Goal: Transaction & Acquisition: Purchase product/service

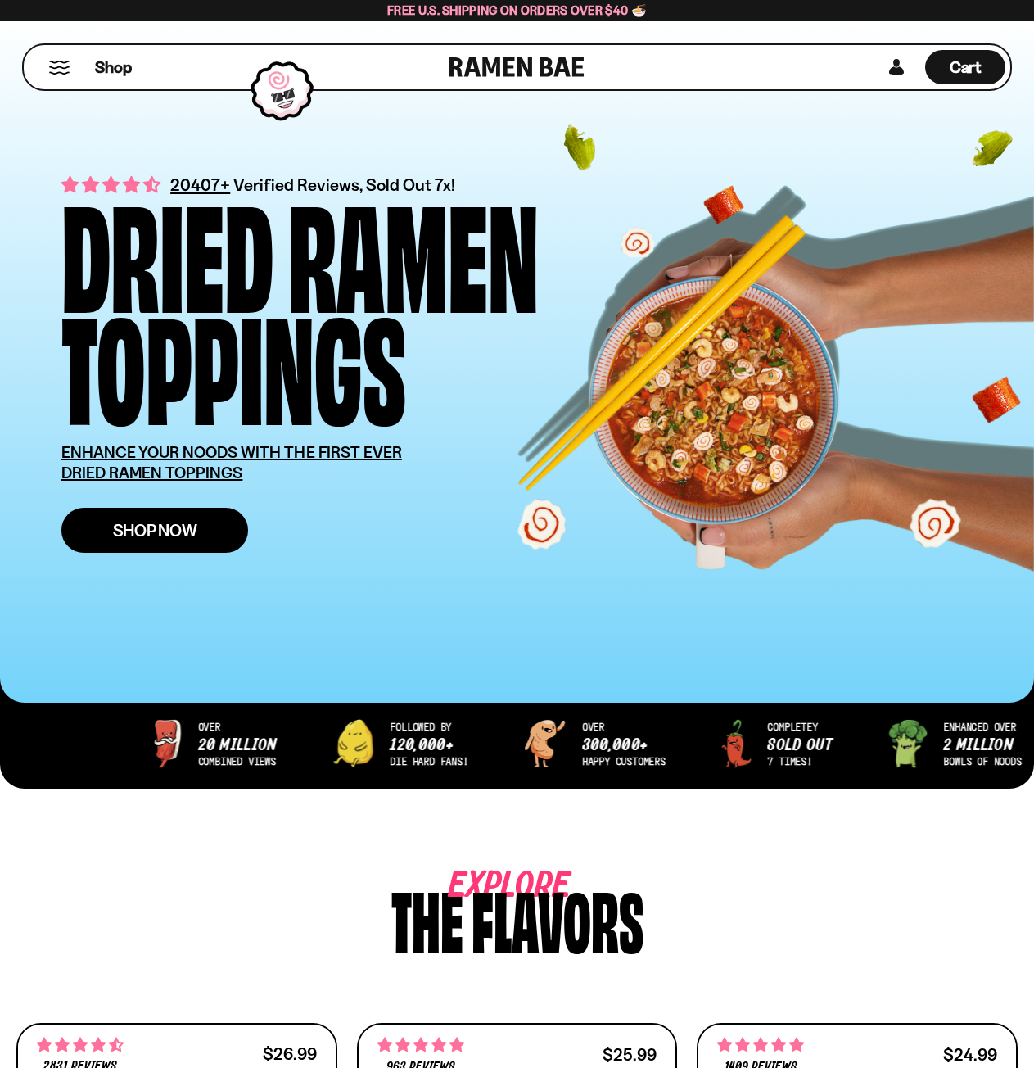
click at [174, 529] on span "Shop Now" at bounding box center [155, 530] width 84 height 17
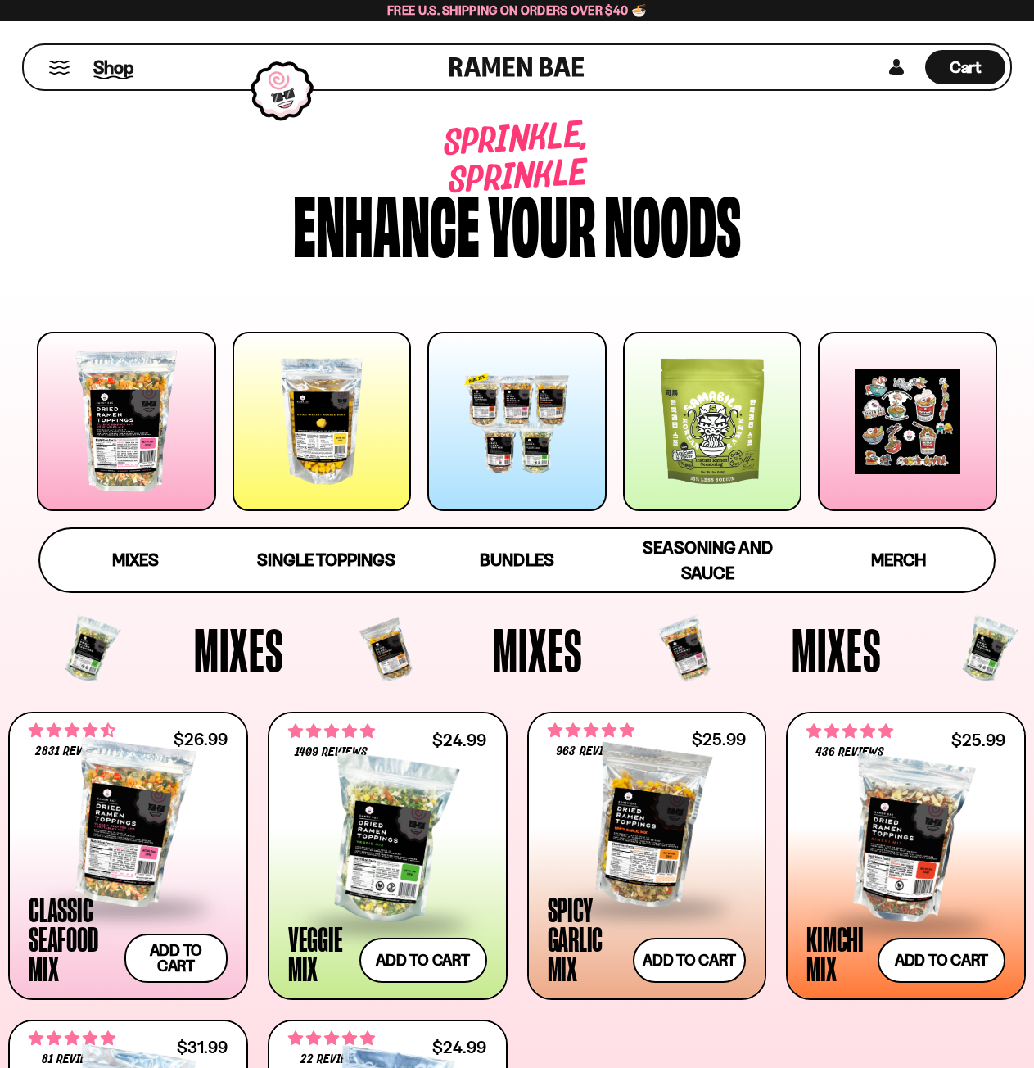
click at [100, 65] on span "Shop" at bounding box center [113, 67] width 40 height 25
click at [538, 559] on span "Bundles" at bounding box center [517, 560] width 74 height 23
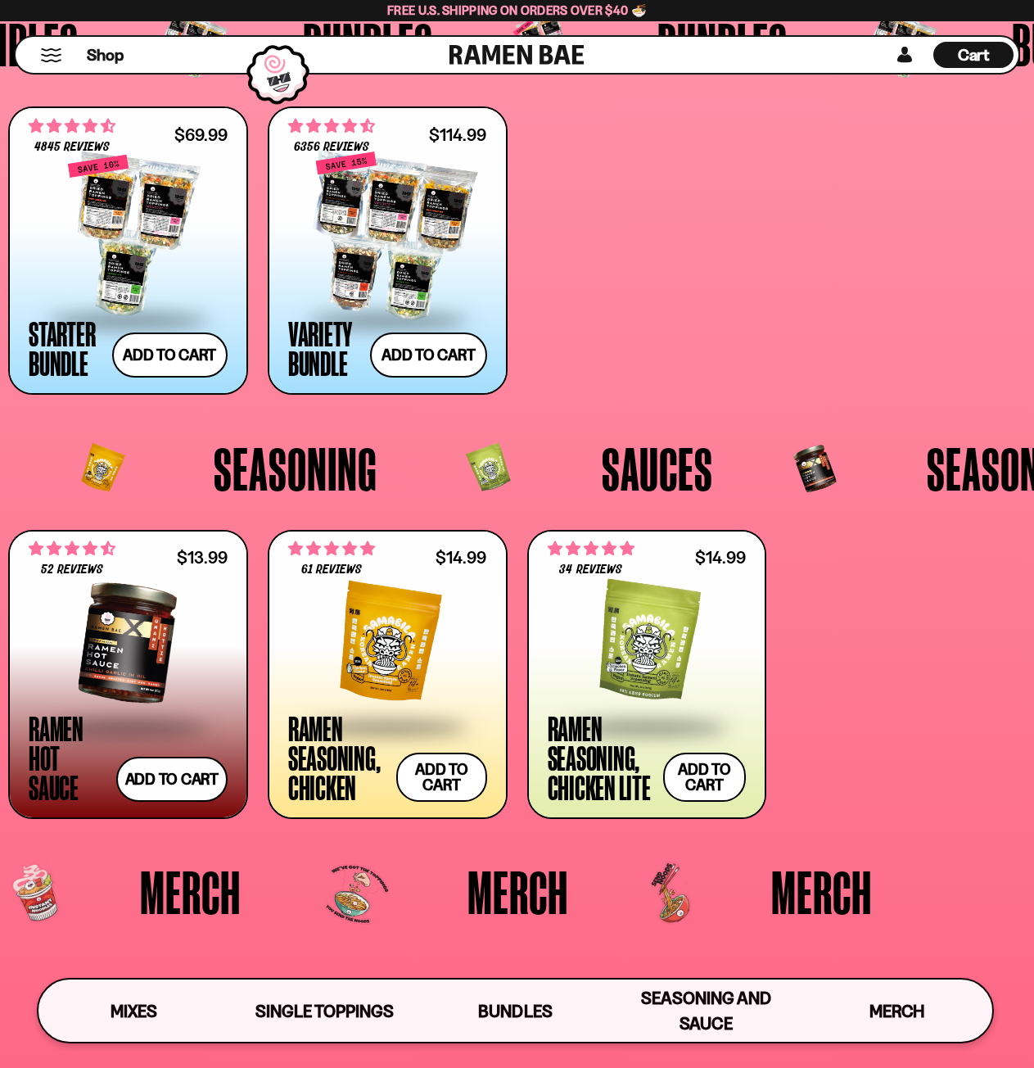
scroll to position [3083, 0]
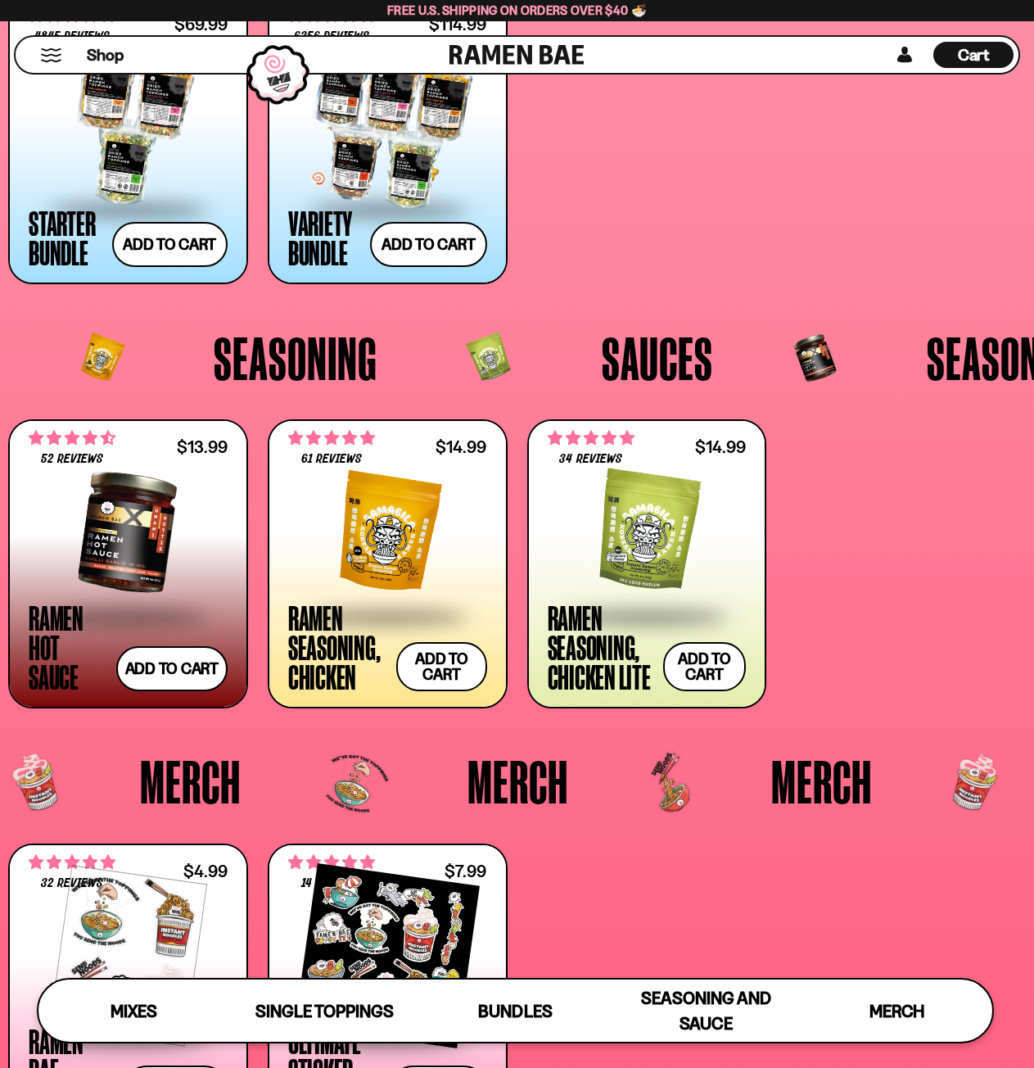
click at [300, 149] on div at bounding box center [387, 125] width 199 height 164
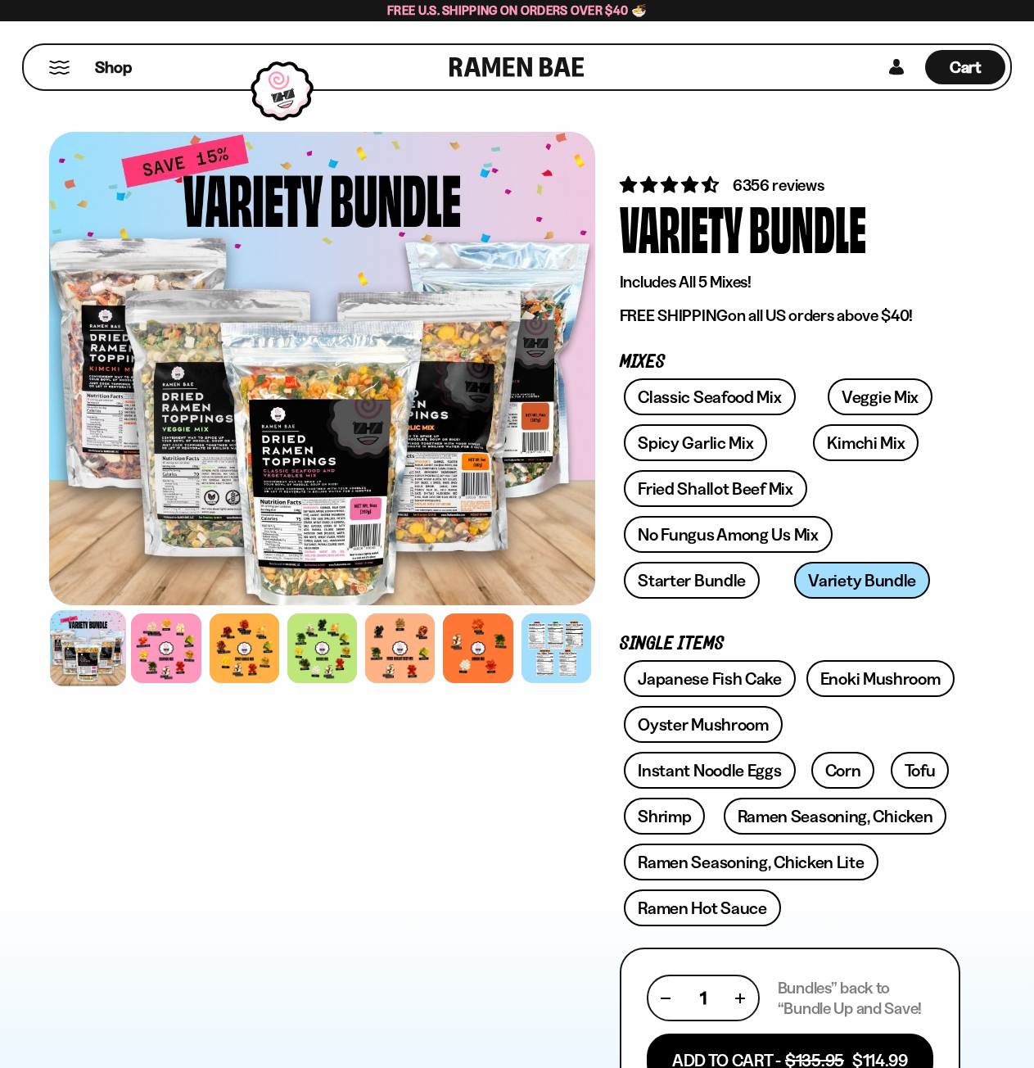
click at [289, 454] on div at bounding box center [322, 368] width 546 height 473
